Goal: Check status: Check status

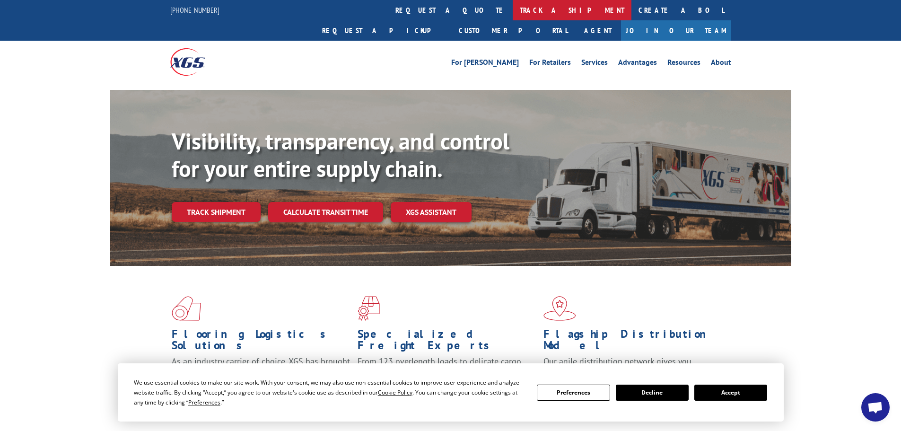
click at [513, 7] on link "track a shipment" at bounding box center [572, 10] width 119 height 20
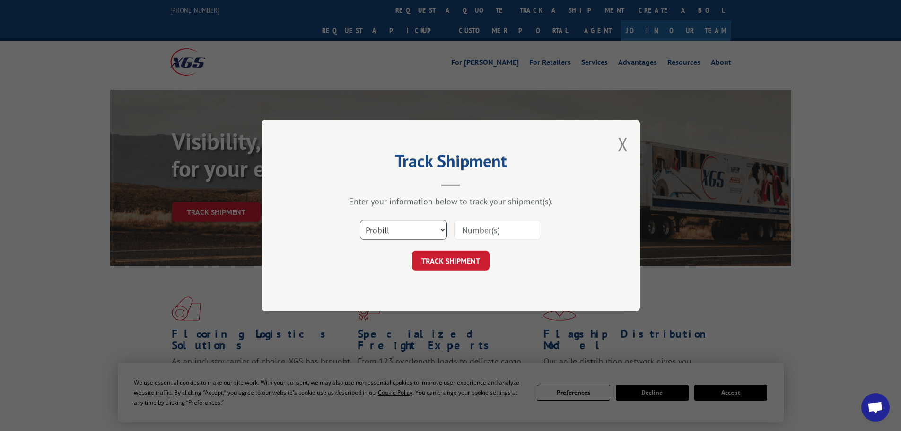
click at [394, 225] on select "Select category... Probill BOL PO" at bounding box center [403, 230] width 87 height 20
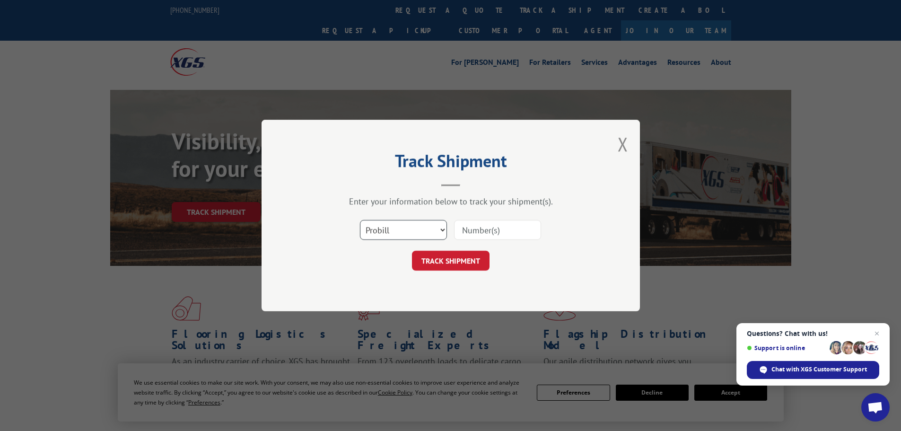
select select "bol"
click at [360, 220] on select "Select category... Probill BOL PO" at bounding box center [403, 230] width 87 height 20
click at [486, 231] on input at bounding box center [497, 230] width 87 height 20
paste input "6003018"
type input "6003018"
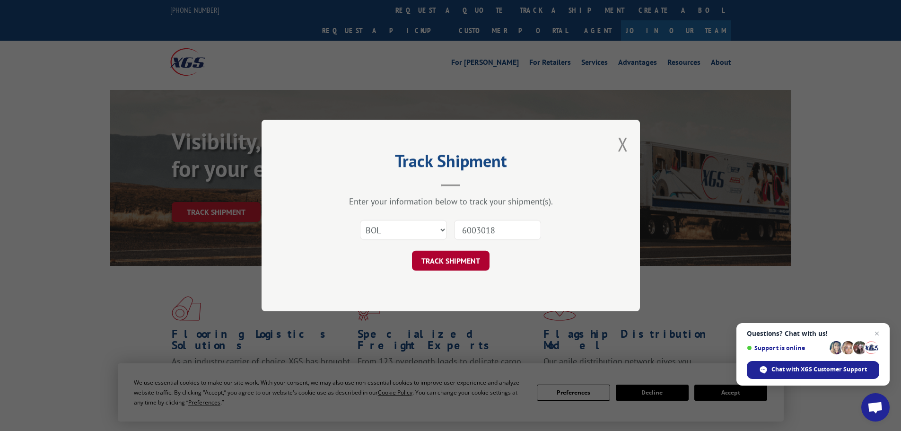
click at [435, 264] on button "TRACK SHIPMENT" at bounding box center [451, 261] width 78 height 20
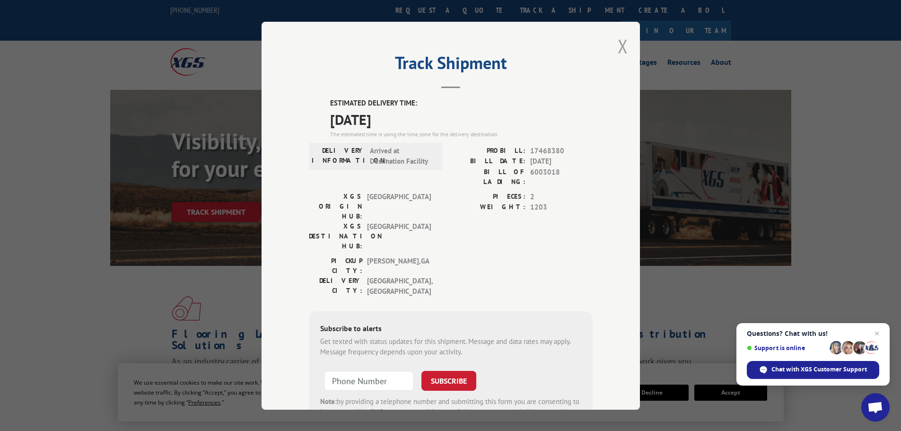
click at [619, 45] on button "Close modal" at bounding box center [623, 46] width 10 height 25
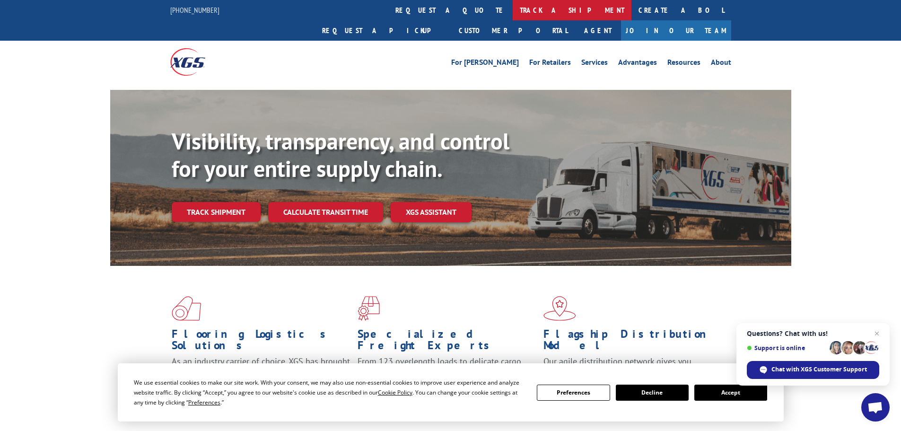
click at [513, 8] on link "track a shipment" at bounding box center [572, 10] width 119 height 20
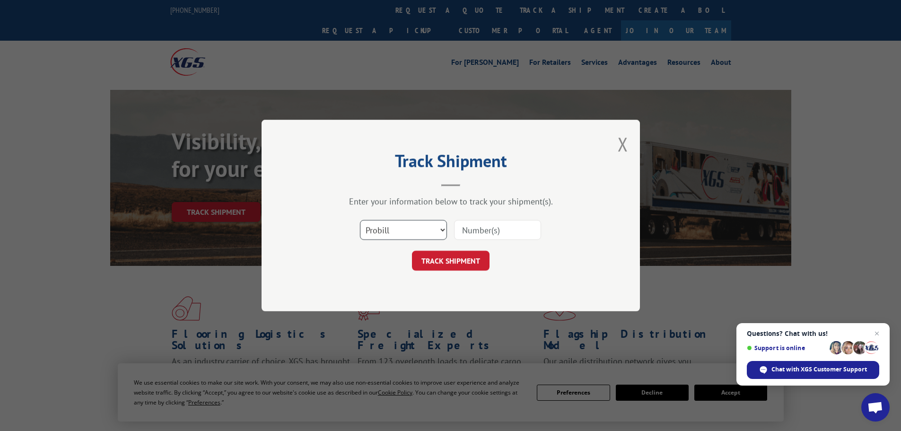
click at [406, 226] on select "Select category... Probill BOL PO" at bounding box center [403, 230] width 87 height 20
drag, startPoint x: 406, startPoint y: 226, endPoint x: 396, endPoint y: 229, distance: 9.9
click at [396, 229] on select "Select category... Probill BOL PO" at bounding box center [403, 230] width 87 height 20
select select "bol"
click at [360, 220] on select "Select category... Probill BOL PO" at bounding box center [403, 230] width 87 height 20
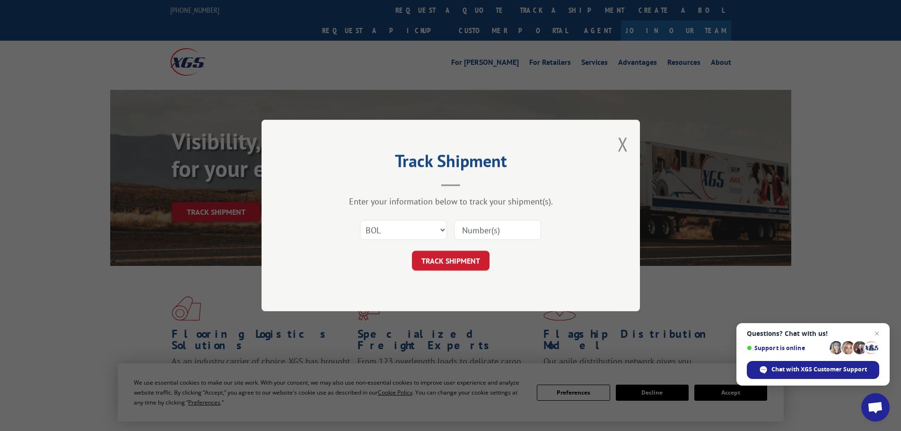
click at [481, 228] on input at bounding box center [497, 230] width 87 height 20
paste input "5180000"
click at [466, 227] on input "5180000" at bounding box center [497, 230] width 87 height 20
type input "5180000"
click at [461, 257] on button "TRACK SHIPMENT" at bounding box center [451, 261] width 78 height 20
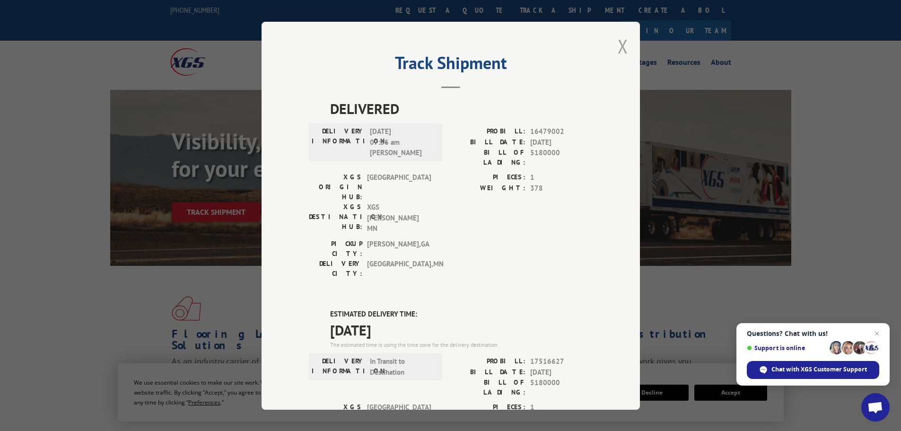
click at [621, 45] on button "Close modal" at bounding box center [623, 46] width 10 height 25
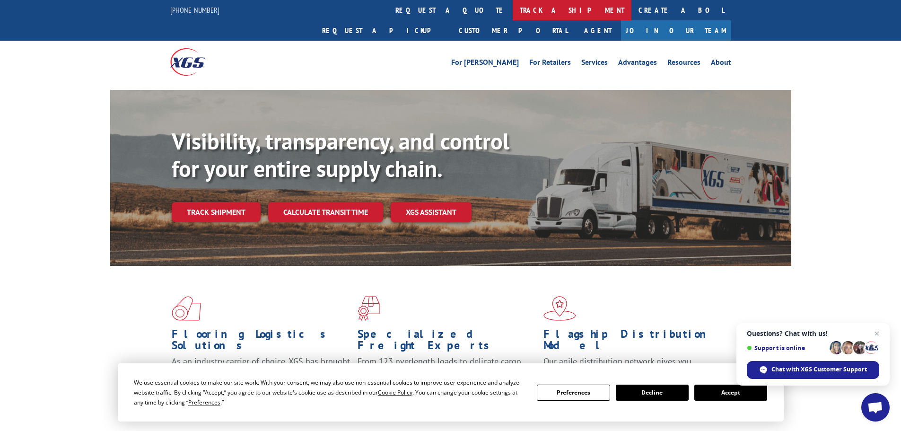
click at [513, 9] on link "track a shipment" at bounding box center [572, 10] width 119 height 20
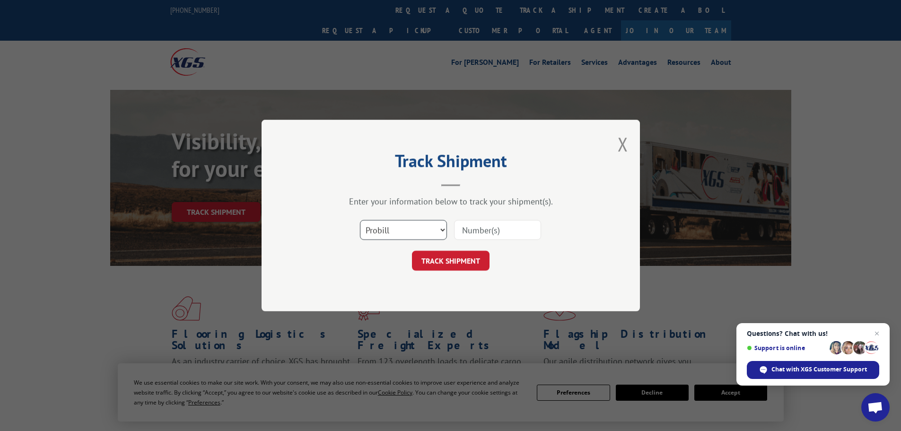
click at [374, 227] on select "Select category... Probill BOL PO" at bounding box center [403, 230] width 87 height 20
select select "bol"
click at [360, 220] on select "Select category... Probill BOL PO" at bounding box center [403, 230] width 87 height 20
click at [479, 230] on input at bounding box center [497, 230] width 87 height 20
paste input "5195294"
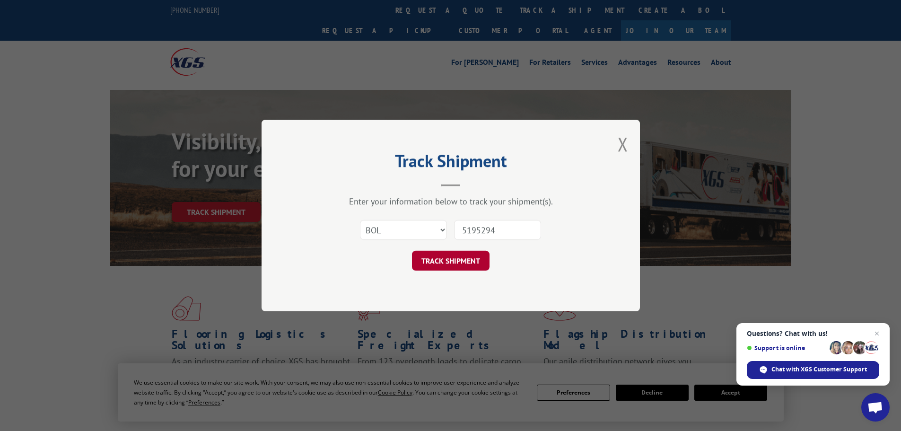
type input "5195294"
click at [430, 261] on button "TRACK SHIPMENT" at bounding box center [451, 261] width 78 height 20
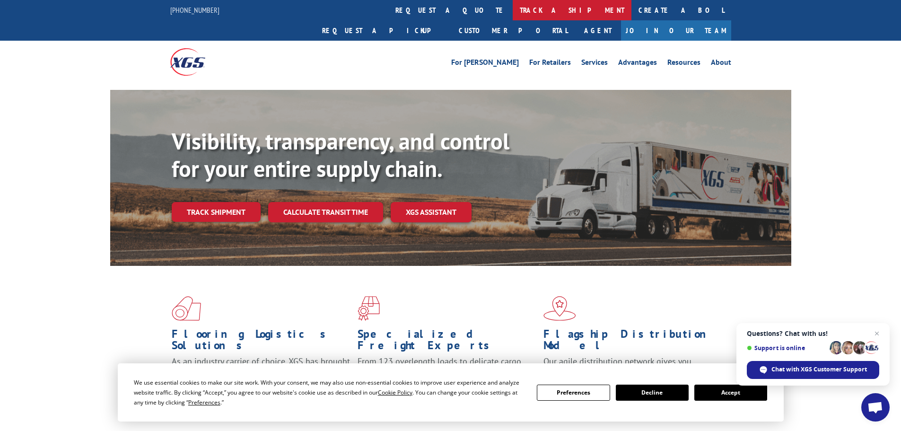
click at [513, 7] on link "track a shipment" at bounding box center [572, 10] width 119 height 20
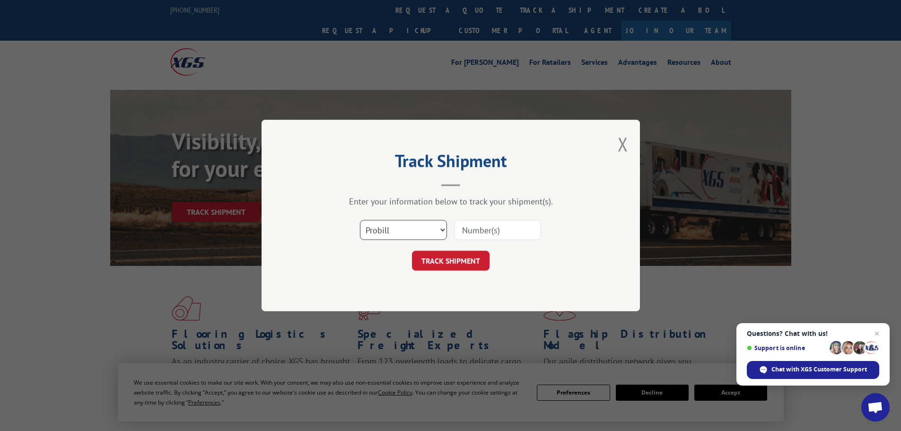
click at [403, 233] on select "Select category... Probill BOL PO" at bounding box center [403, 230] width 87 height 20
select select "bol"
click at [360, 220] on select "Select category... Probill BOL PO" at bounding box center [403, 230] width 87 height 20
click at [468, 228] on input at bounding box center [497, 230] width 87 height 20
paste input "6014264"
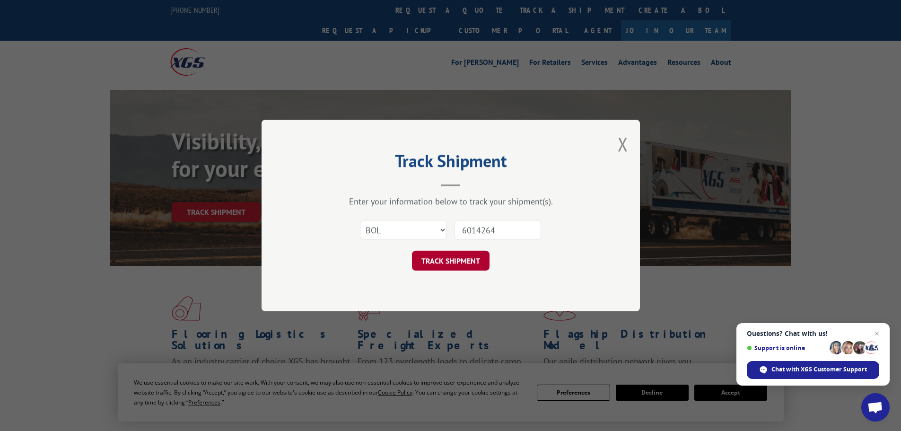
type input "6014264"
click at [449, 262] on button "TRACK SHIPMENT" at bounding box center [451, 261] width 78 height 20
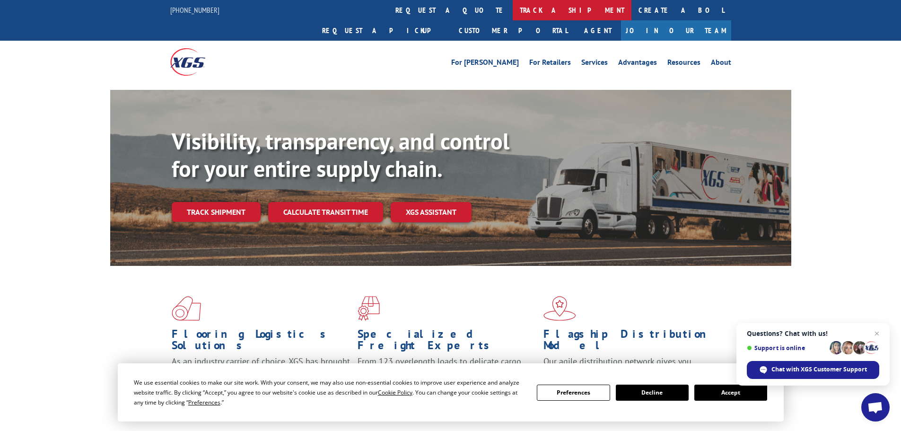
click at [513, 10] on link "track a shipment" at bounding box center [572, 10] width 119 height 20
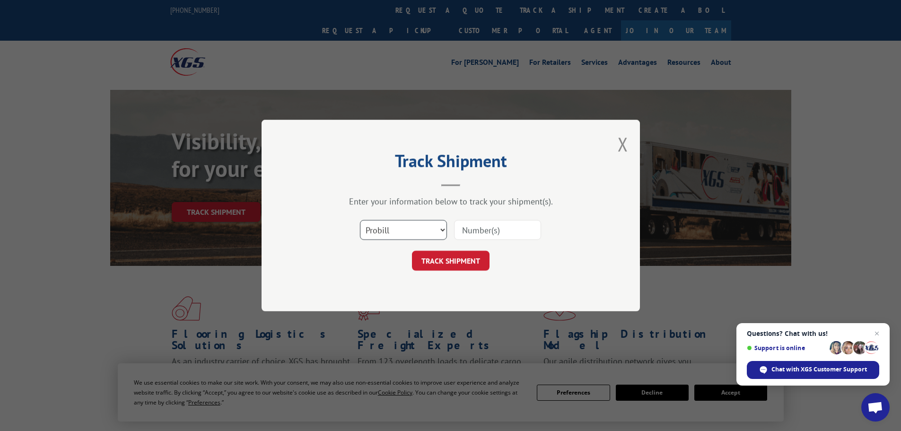
click at [413, 234] on select "Select category... Probill BOL PO" at bounding box center [403, 230] width 87 height 20
select select "bol"
click at [360, 220] on select "Select category... Probill BOL PO" at bounding box center [403, 230] width 87 height 20
click at [488, 228] on input at bounding box center [497, 230] width 87 height 20
paste input "6003018"
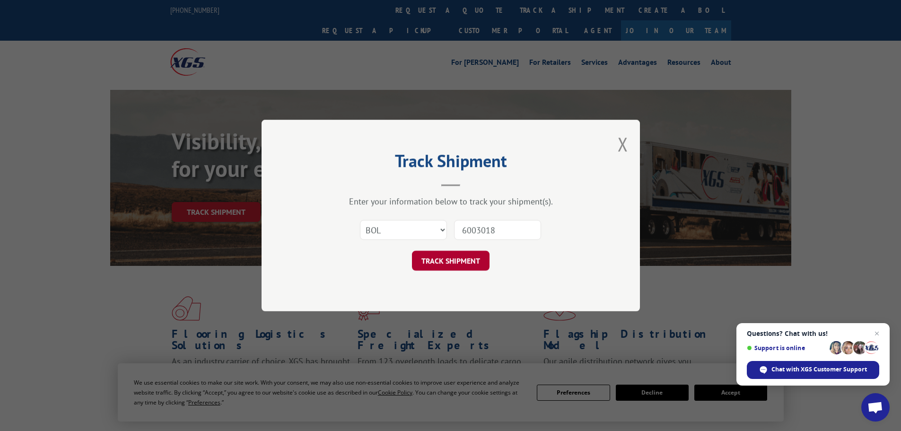
type input "6003018"
click at [441, 259] on button "TRACK SHIPMENT" at bounding box center [451, 261] width 78 height 20
